Goal: Task Accomplishment & Management: Use online tool/utility

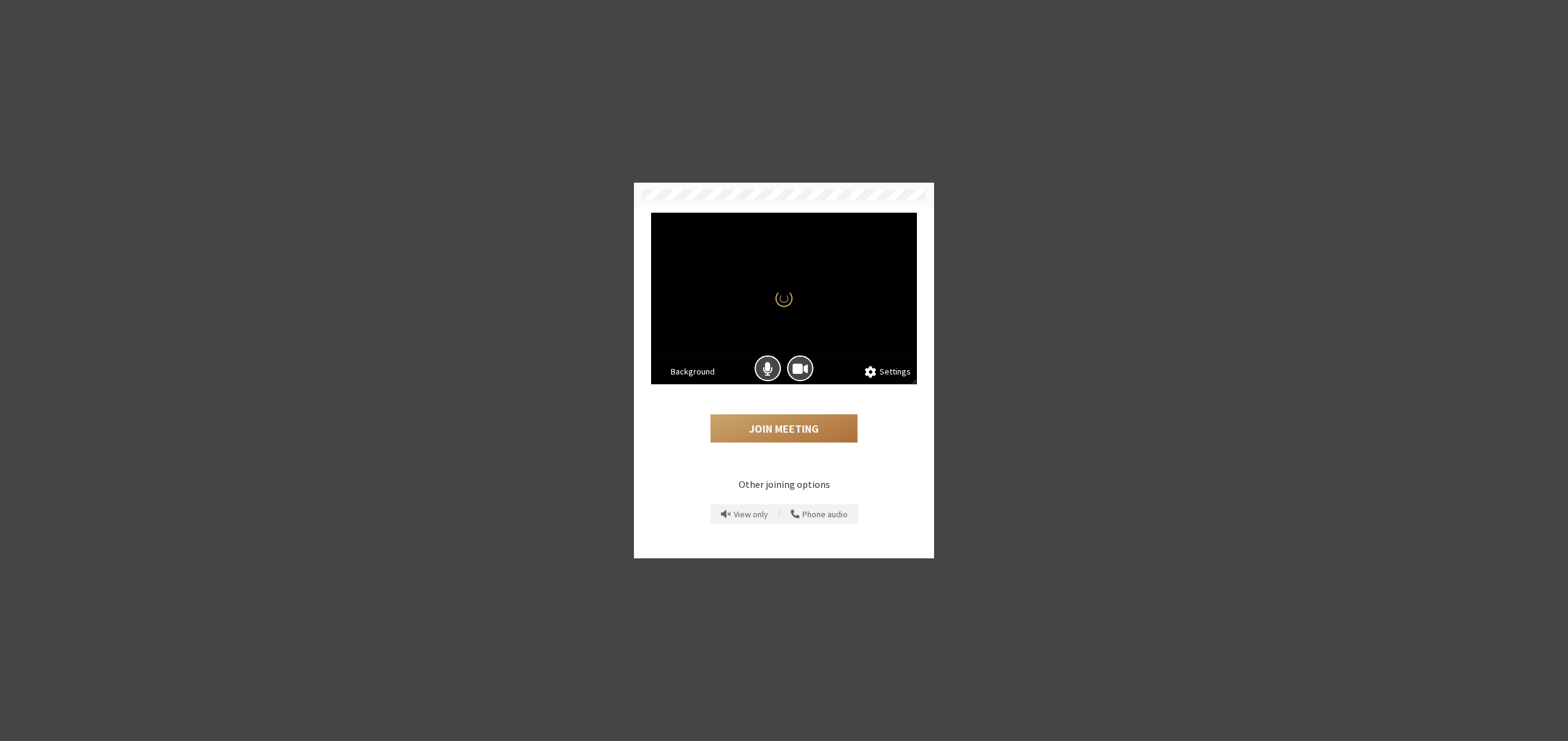
click at [770, 423] on button "Join Meeting" at bounding box center [784, 428] width 147 height 28
